Goal: Find specific page/section: Find specific page/section

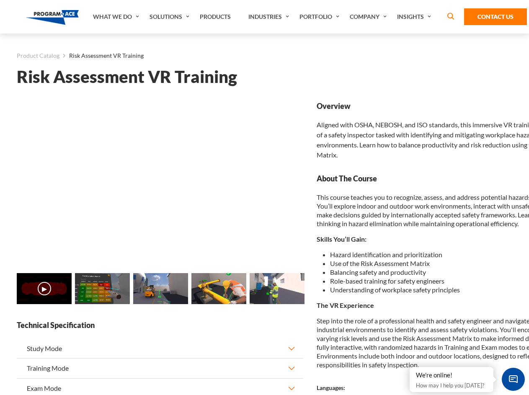
click at [171, 17] on link "Solutions" at bounding box center [170, 17] width 50 height 34
click at [0, 0] on div "AI & Computer Vision Solutions Computer Vision Quality Control AI tools for fas…" at bounding box center [0, 0] width 0 height 0
click at [0, 0] on div "AI & Computer Vision Solutions Virtual Training Solutions Virtual Tour Solution…" at bounding box center [0, 0] width 0 height 0
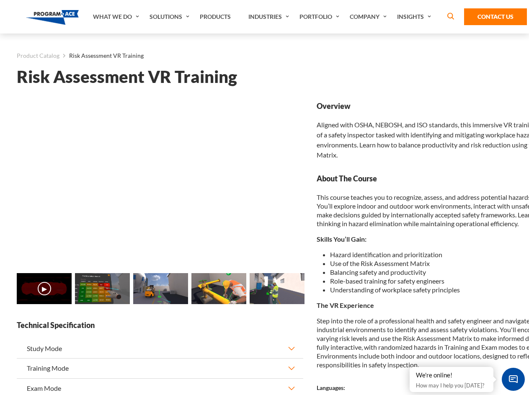
click at [0, 0] on div "AI & Computer Vision Solutions Virtual Training Solutions Virtual Tour Solution…" at bounding box center [0, 0] width 0 height 0
click at [0, 0] on div "AI & Computer Vision Solutions Computer Vision Quality Control AI tools for fas…" at bounding box center [0, 0] width 0 height 0
